Goal: Task Accomplishment & Management: Complete application form

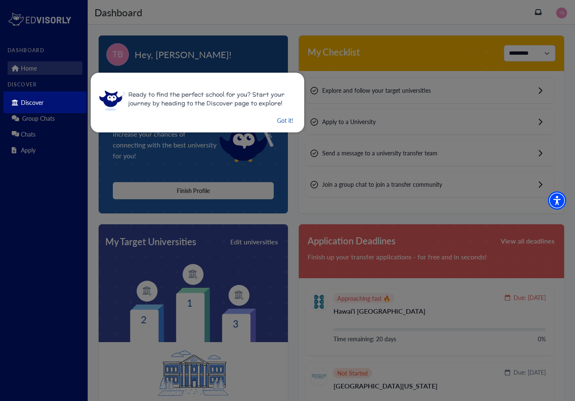
click at [283, 118] on button "Got it!" at bounding box center [285, 120] width 18 height 10
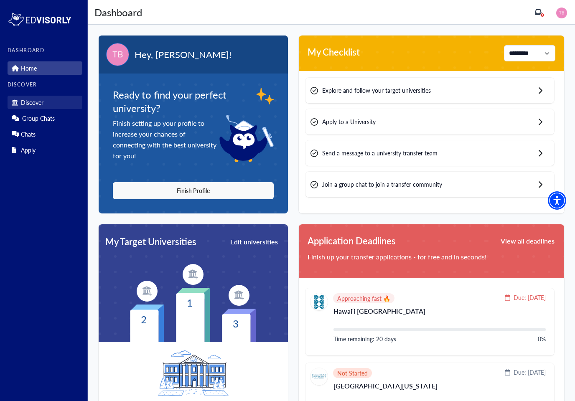
click at [53, 102] on link "Discover" at bounding box center [45, 102] width 75 height 13
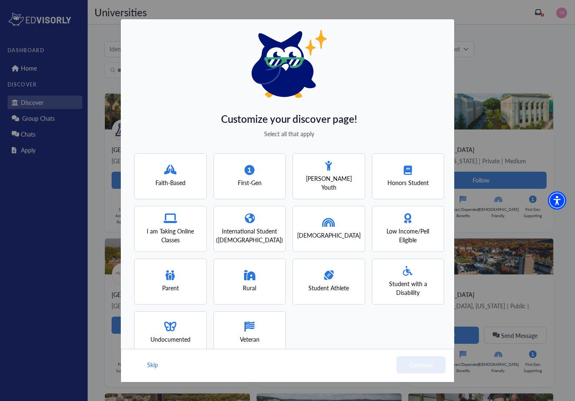
click at [323, 219] on icon at bounding box center [328, 223] width 13 height 10
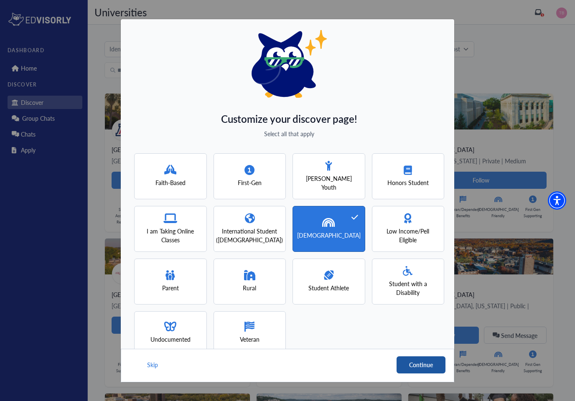
click at [432, 362] on button "Continue" at bounding box center [421, 364] width 49 height 17
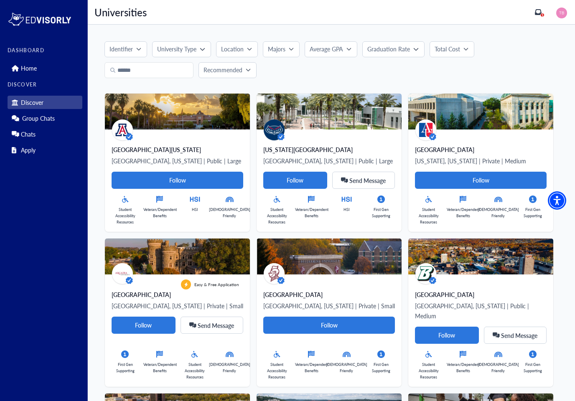
click at [343, 47] on p "Average GPA" at bounding box center [326, 49] width 33 height 9
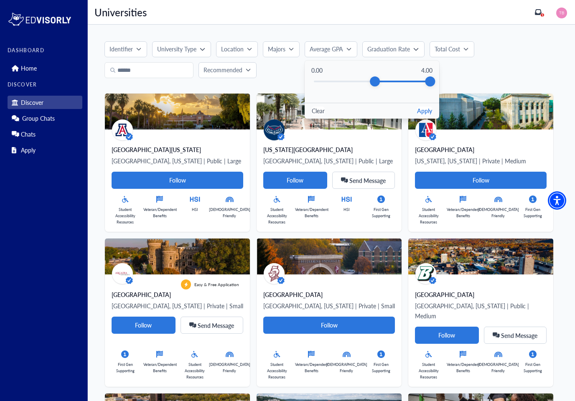
click at [427, 109] on button "Apply" at bounding box center [424, 111] width 15 height 9
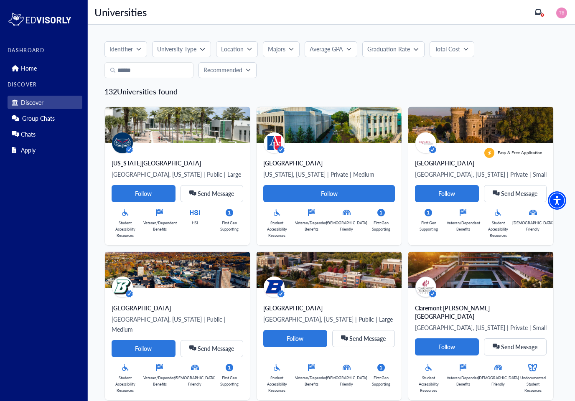
click at [390, 51] on p "Graduation Rate" at bounding box center [388, 49] width 43 height 9
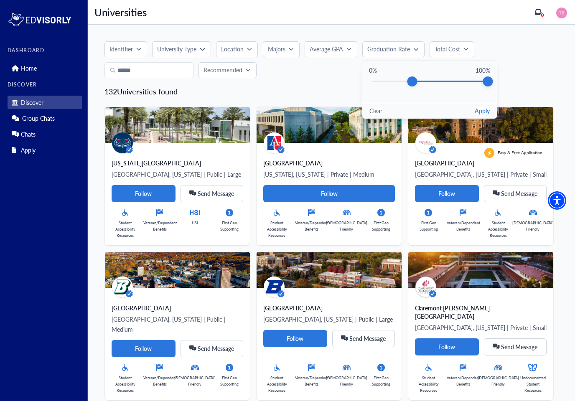
click at [487, 108] on button "Apply" at bounding box center [482, 111] width 15 height 9
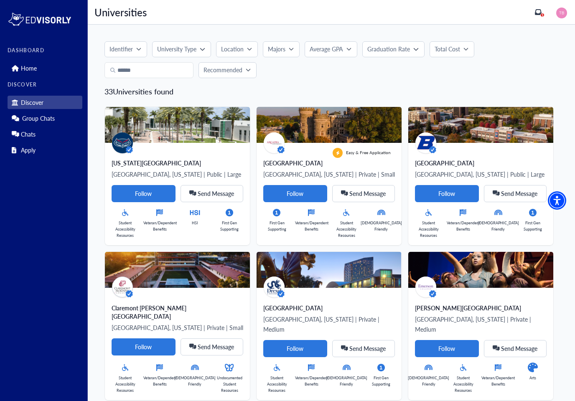
click at [126, 42] on button "Identifier" at bounding box center [125, 49] width 43 height 16
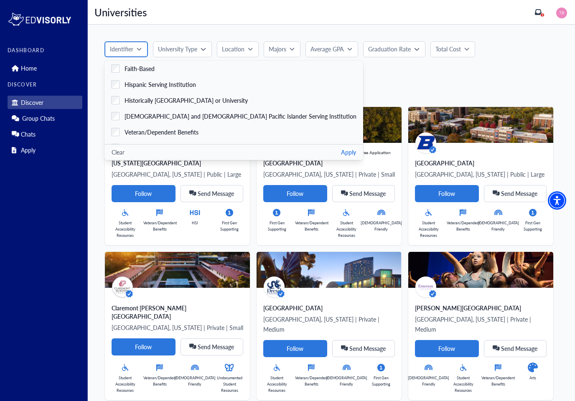
click at [122, 48] on p "Identifier" at bounding box center [121, 49] width 23 height 9
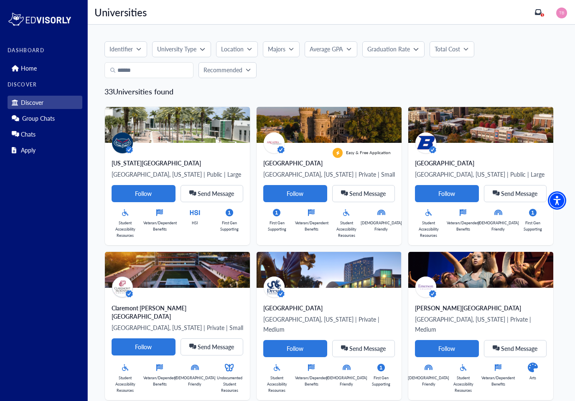
click at [178, 46] on p "University Type" at bounding box center [176, 49] width 39 height 9
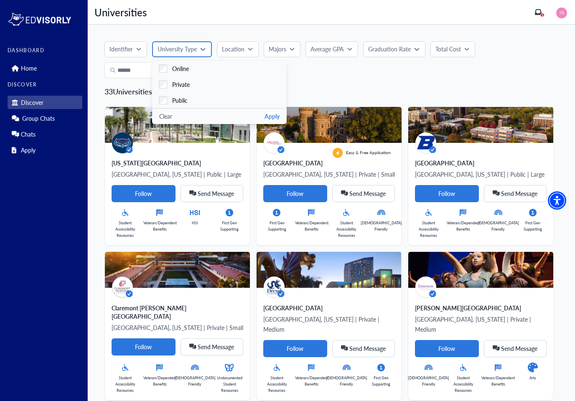
click at [171, 46] on p "University Type" at bounding box center [177, 49] width 39 height 9
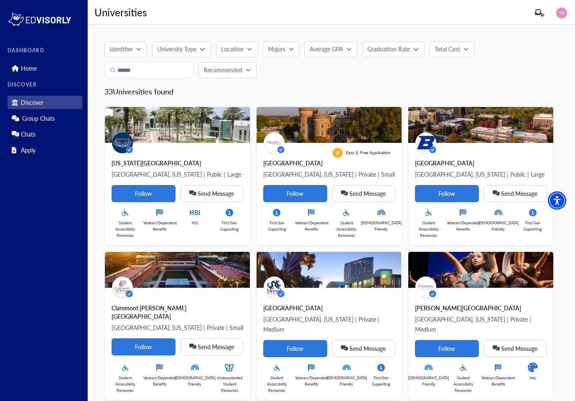
click at [248, 51] on icon "button" at bounding box center [249, 48] width 5 height 5
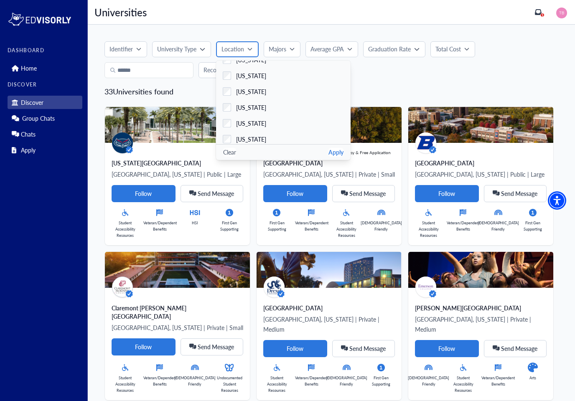
scroll to position [105, 0]
click at [241, 104] on span "[US_STATE]" at bounding box center [251, 106] width 30 height 9
click at [338, 156] on button "Apply" at bounding box center [335, 152] width 15 height 9
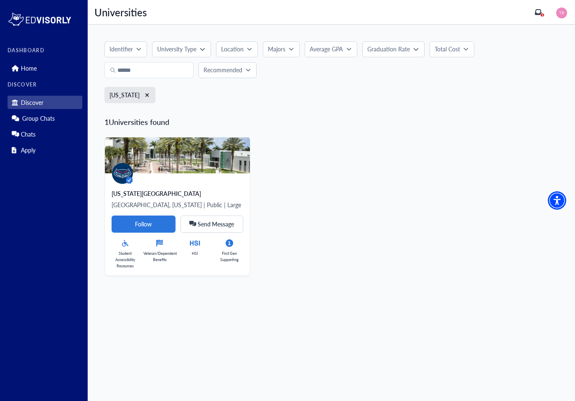
click at [407, 51] on p "Graduation Rate" at bounding box center [388, 49] width 43 height 9
click at [479, 114] on button "Apply" at bounding box center [482, 111] width 15 height 9
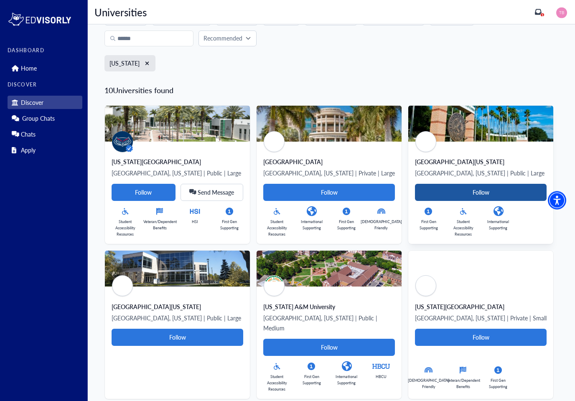
click at [470, 186] on Card-tag "Follow" at bounding box center [481, 192] width 132 height 17
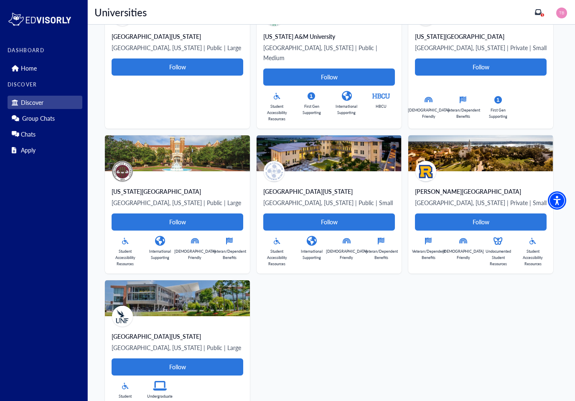
scroll to position [319, 0]
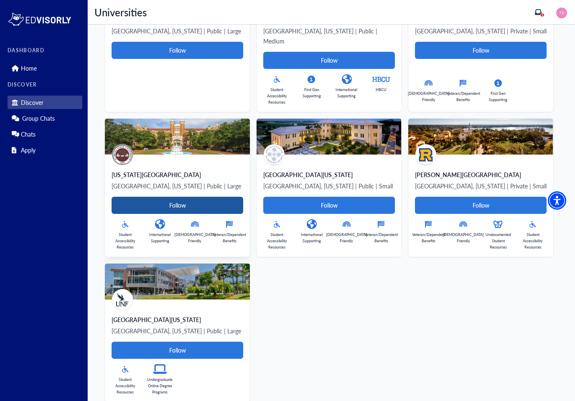
click at [231, 197] on Card-tag "Follow" at bounding box center [178, 205] width 132 height 17
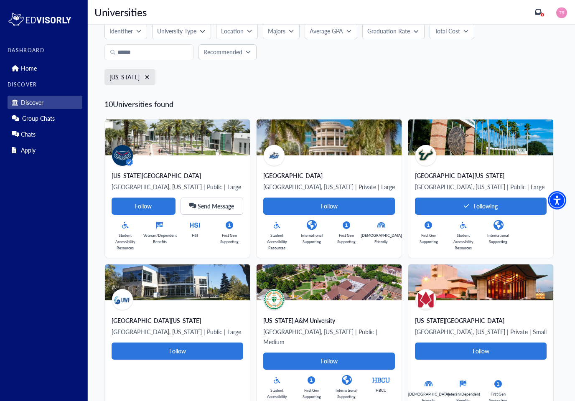
scroll to position [0, 0]
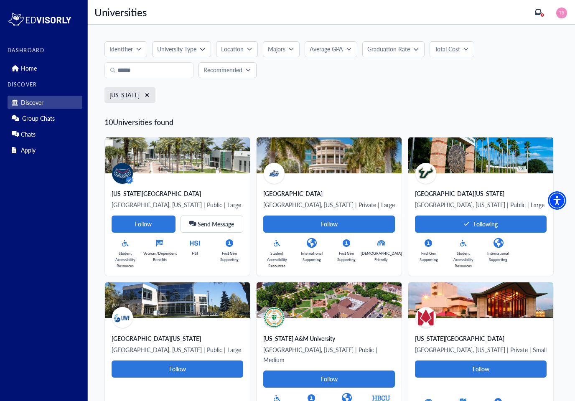
click at [131, 50] on p "Identifier" at bounding box center [120, 49] width 23 height 9
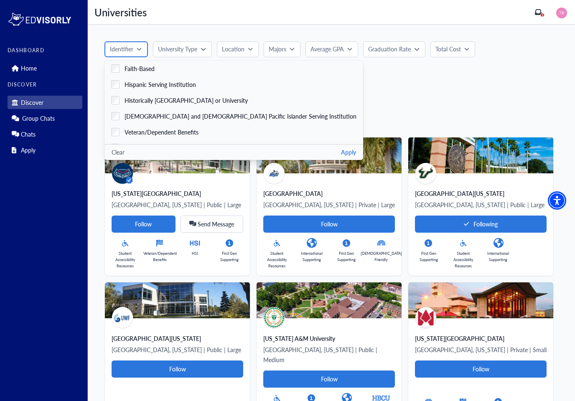
click at [124, 48] on p "Identifier" at bounding box center [121, 49] width 23 height 9
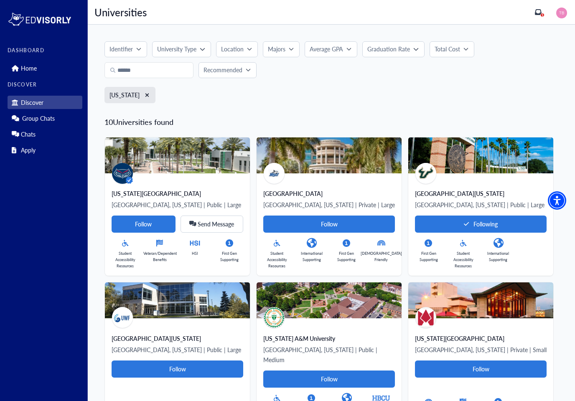
click at [162, 39] on div "Identifier Faith-Based Hispanic Serving Institution Historically Black College …" at bounding box center [331, 383] width 487 height 717
click at [179, 45] on p "University Type" at bounding box center [176, 49] width 39 height 9
click at [193, 48] on p "University Type" at bounding box center [177, 49] width 39 height 9
click at [234, 47] on p "Location" at bounding box center [232, 49] width 23 height 9
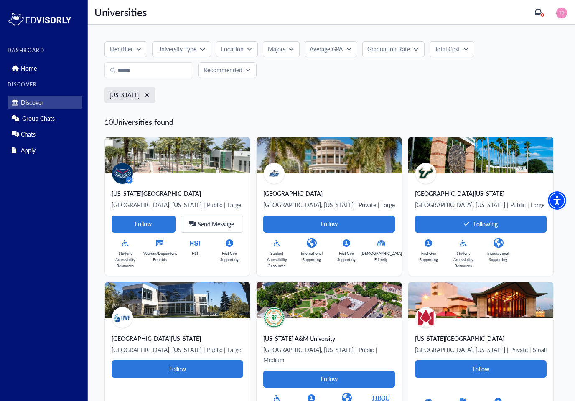
click at [290, 49] on icon "button" at bounding box center [291, 48] width 5 height 5
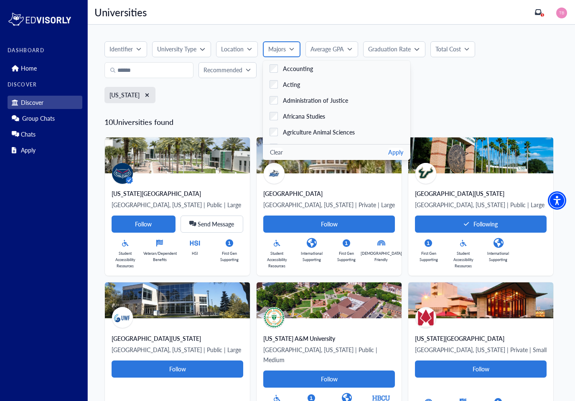
click at [285, 45] on p "Majors" at bounding box center [277, 49] width 18 height 9
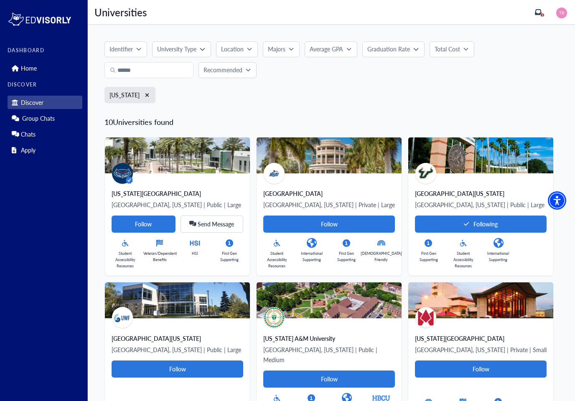
click at [334, 42] on button "Average GPA" at bounding box center [331, 49] width 53 height 16
click at [320, 109] on button "Clear" at bounding box center [318, 111] width 13 height 9
click at [430, 113] on button "Apply" at bounding box center [424, 111] width 15 height 9
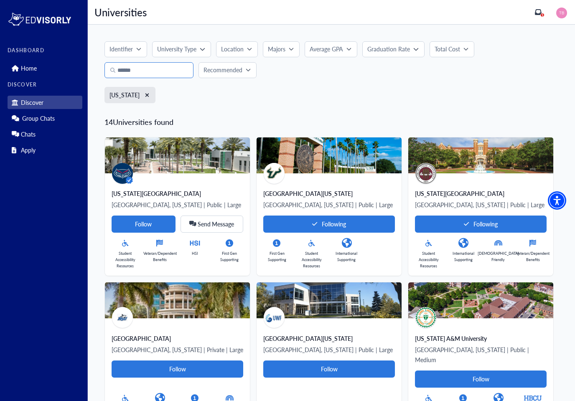
click at [162, 69] on input "text" at bounding box center [148, 70] width 89 height 16
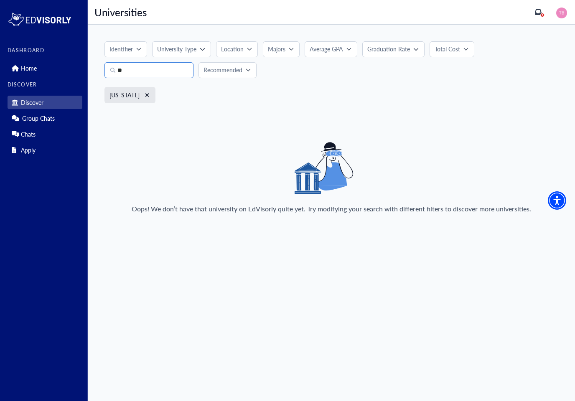
type input "*"
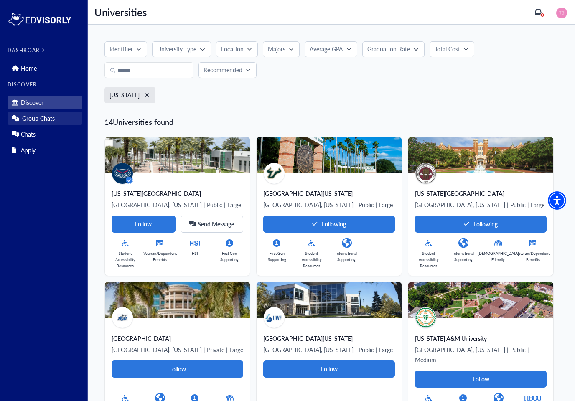
click at [68, 120] on link "Group Chats" at bounding box center [45, 118] width 75 height 13
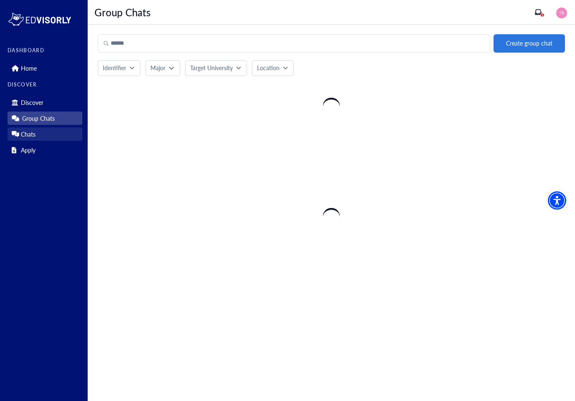
click at [57, 133] on link "Chats" at bounding box center [45, 133] width 75 height 13
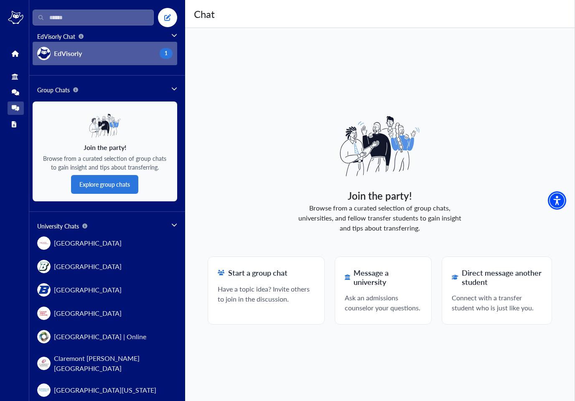
click at [117, 60] on button "EdVisorly 1" at bounding box center [105, 53] width 145 height 23
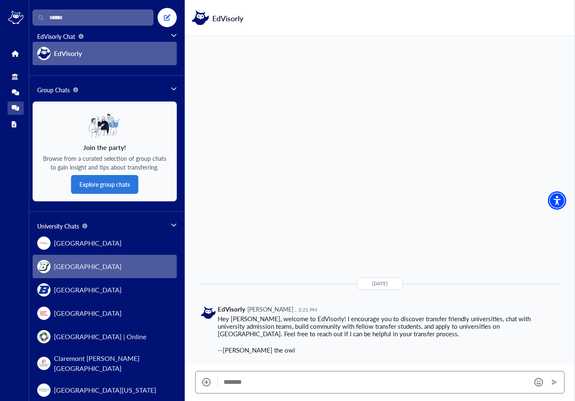
click at [112, 264] on span "[GEOGRAPHIC_DATA]" at bounding box center [88, 267] width 68 height 10
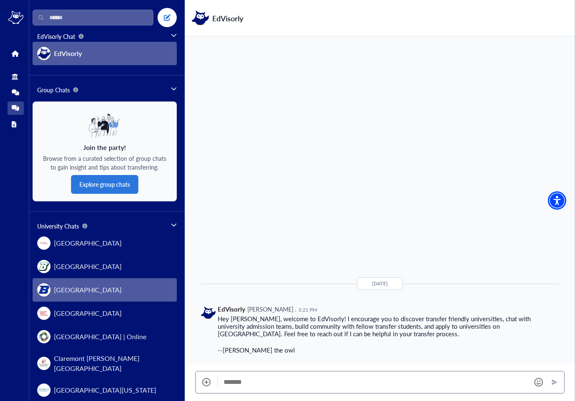
click at [141, 284] on button "[GEOGRAPHIC_DATA]" at bounding box center [105, 289] width 144 height 23
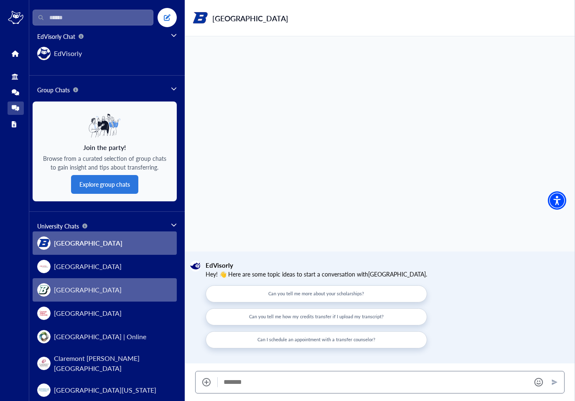
click at [135, 293] on button "[GEOGRAPHIC_DATA]" at bounding box center [105, 289] width 144 height 23
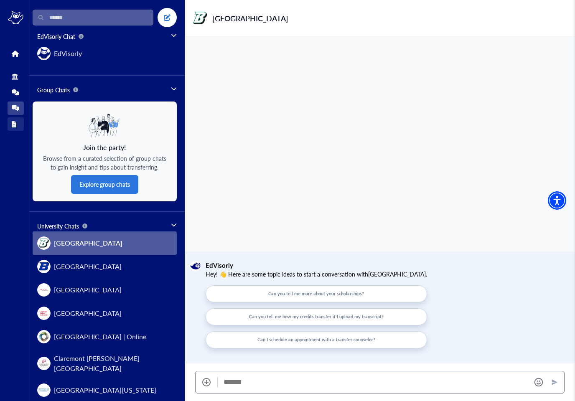
click at [13, 124] on icon at bounding box center [14, 124] width 5 height 6
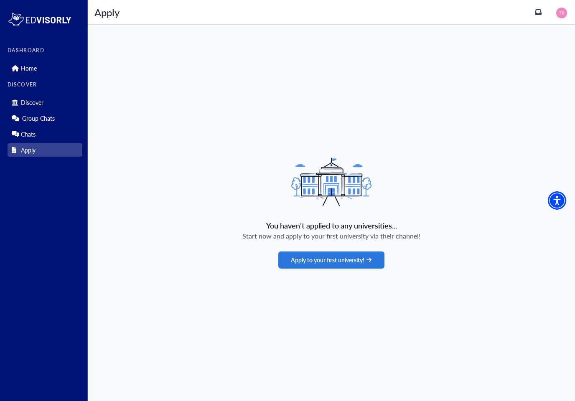
click at [358, 249] on div "You haven’t applied to any universities... Start now and apply to your first un…" at bounding box center [331, 213] width 487 height 377
click at [365, 254] on button "Apply to your first university!" at bounding box center [331, 260] width 106 height 17
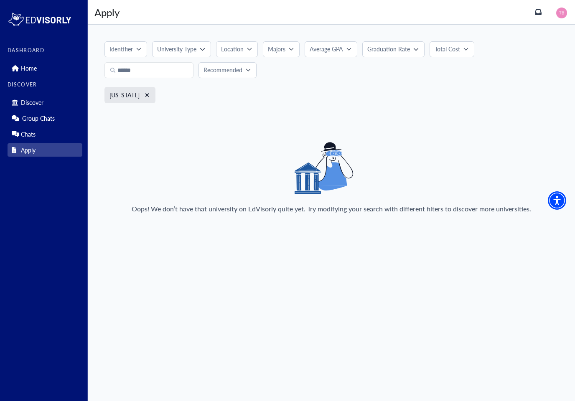
click at [52, 146] on link "Apply" at bounding box center [45, 149] width 75 height 13
click at [48, 135] on link "Chats" at bounding box center [45, 133] width 75 height 13
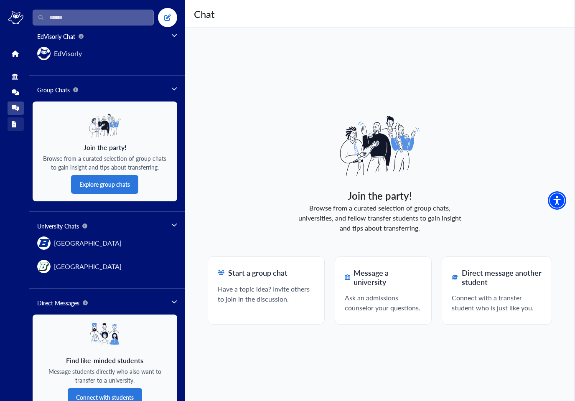
click at [17, 122] on link "Apply" at bounding box center [16, 123] width 16 height 13
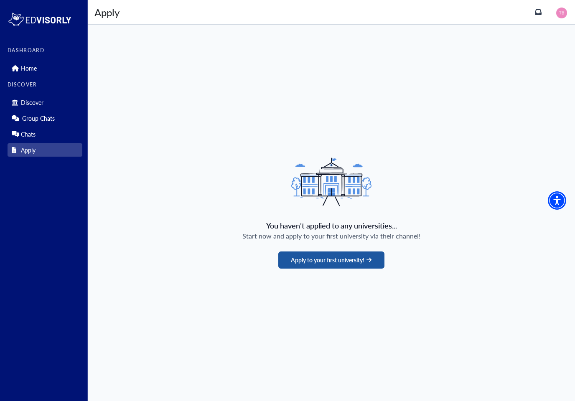
click at [361, 255] on button "Apply to your first university!" at bounding box center [331, 260] width 106 height 17
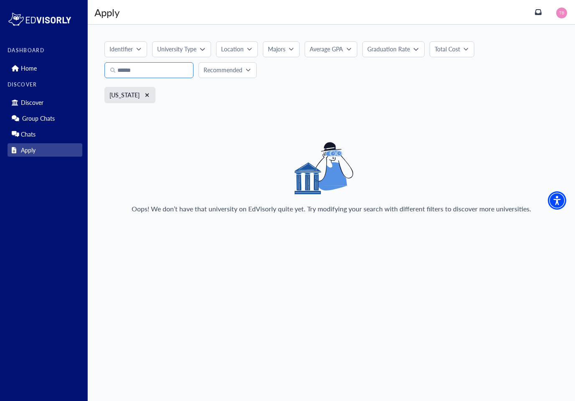
click at [154, 77] on input "text" at bounding box center [148, 70] width 89 height 16
click at [144, 98] on button "button" at bounding box center [147, 95] width 7 height 7
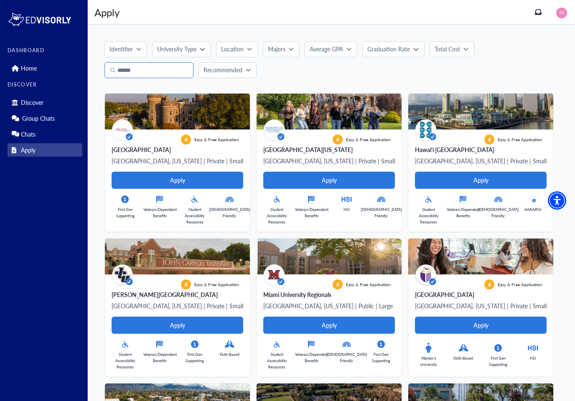
click at [169, 69] on input "text" at bounding box center [148, 70] width 89 height 16
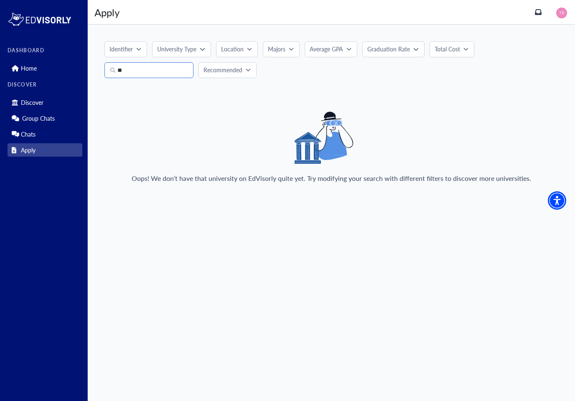
type input "*"
click at [64, 67] on link "Home" at bounding box center [45, 67] width 75 height 13
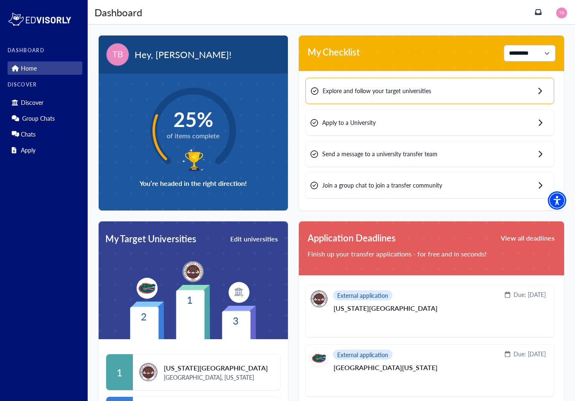
click at [203, 118] on span "25%" at bounding box center [193, 119] width 53 height 24
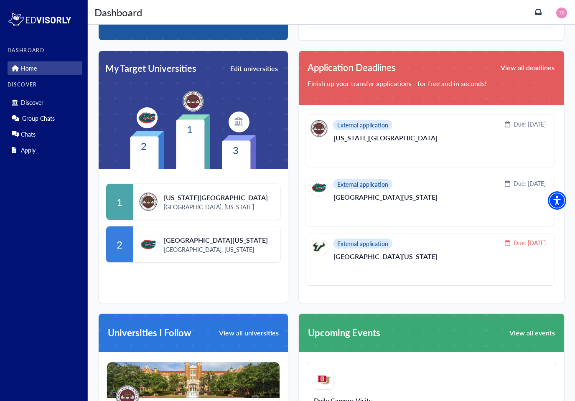
scroll to position [170, 0]
click at [537, 61] on button "View all deadlines" at bounding box center [528, 68] width 56 height 14
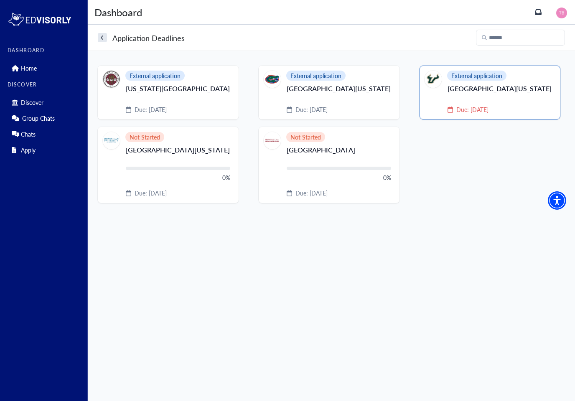
click at [485, 95] on p "[GEOGRAPHIC_DATA][US_STATE]" at bounding box center [500, 91] width 104 height 13
